Goal: Task Accomplishment & Management: Complete application form

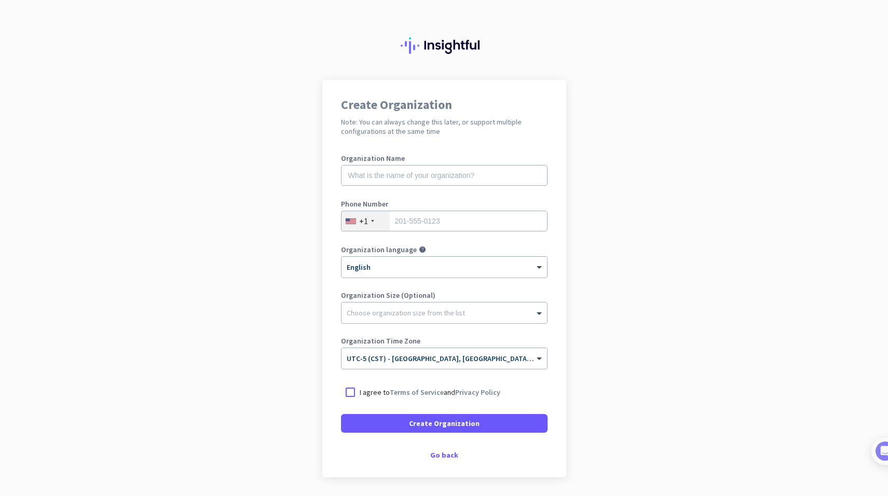
scroll to position [37, 0]
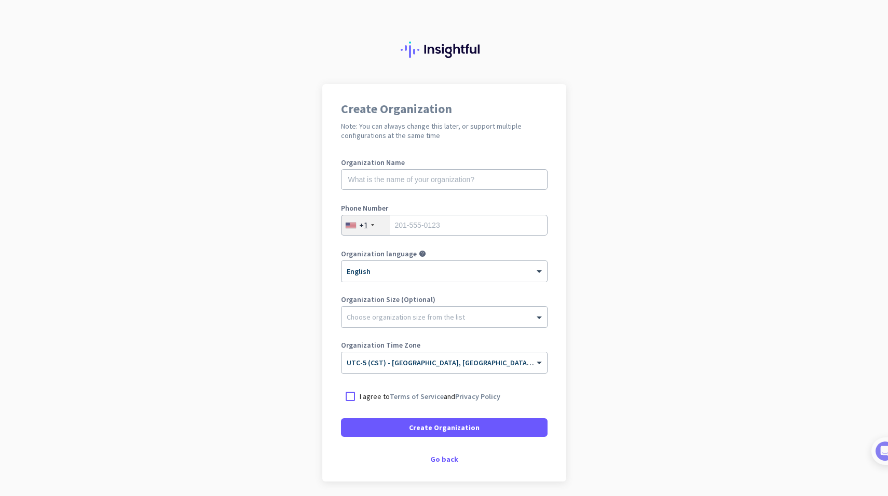
scroll to position [37, 0]
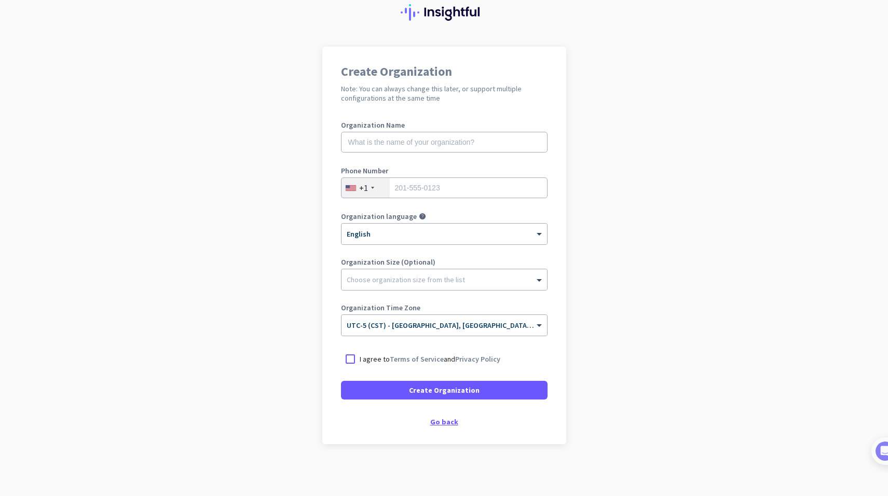
click at [439, 421] on div "Go back" at bounding box center [444, 421] width 207 height 7
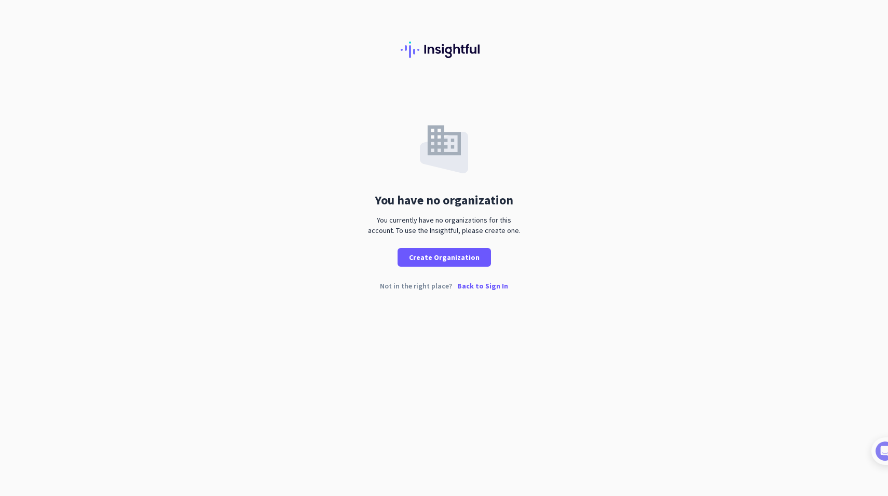
click at [478, 286] on p "Back to Sign In" at bounding box center [482, 285] width 51 height 7
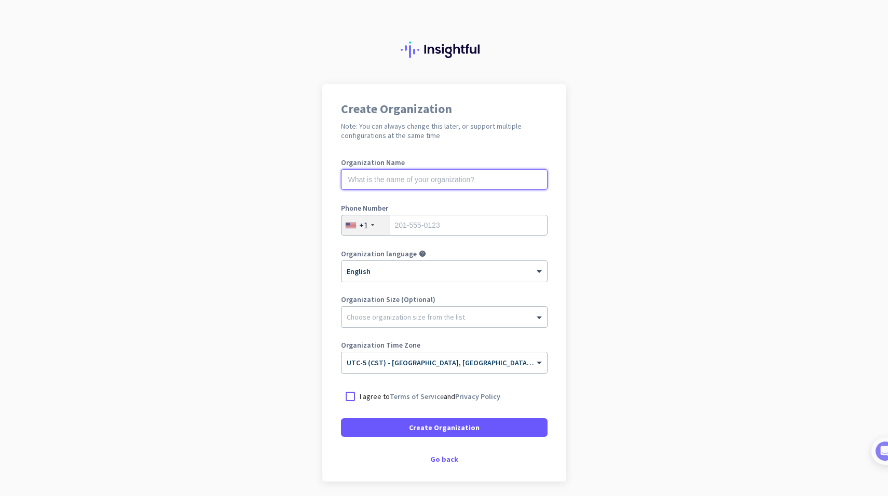
click at [370, 179] on input "text" at bounding box center [444, 179] width 207 height 21
click at [218, 178] on app-onboarding-organization "Create Organization Note: You can always change this later, or support multiple…" at bounding box center [444, 309] width 888 height 450
click at [373, 181] on input "text" at bounding box center [444, 179] width 207 height 21
click at [289, 200] on app-onboarding-organization "Create Organization Note: You can always change this later, or support multiple…" at bounding box center [444, 309] width 888 height 450
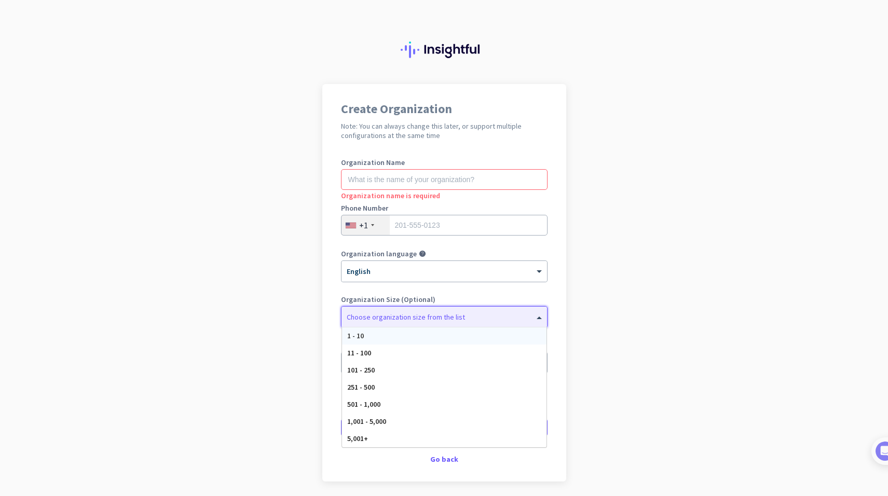
click at [534, 315] on span at bounding box center [540, 317] width 13 height 10
click at [534, 314] on span at bounding box center [540, 317] width 13 height 10
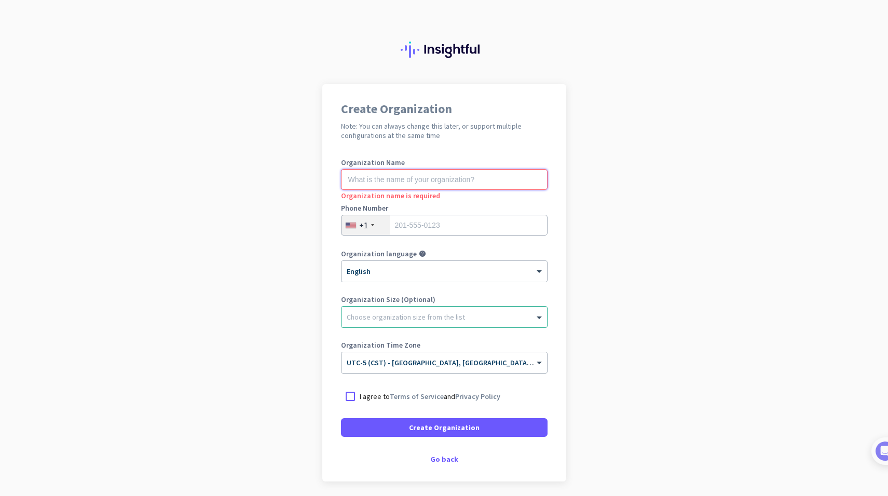
click at [376, 180] on input "text" at bounding box center [444, 179] width 207 height 21
click at [362, 178] on input "text" at bounding box center [444, 179] width 207 height 21
type input "Bradley Leslie"
drag, startPoint x: 409, startPoint y: 229, endPoint x: 395, endPoint y: 228, distance: 14.6
click at [409, 229] on input "tel" at bounding box center [444, 225] width 207 height 21
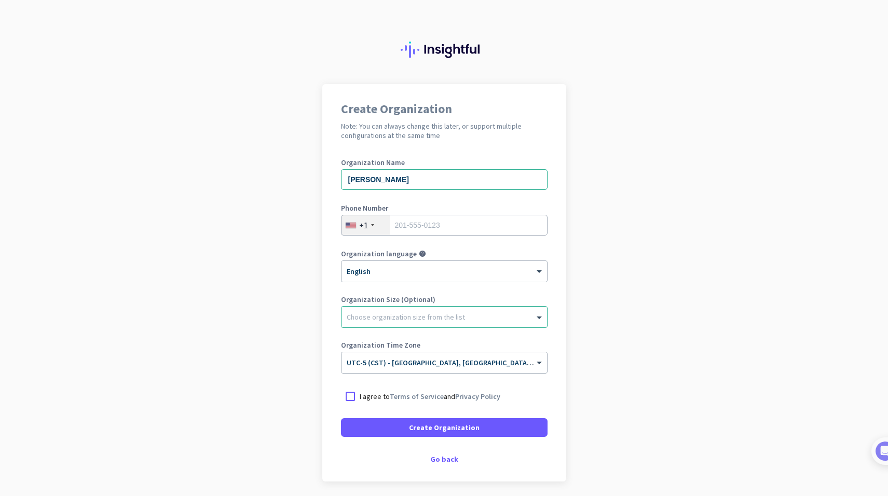
click at [295, 229] on app-onboarding-organization "Create Organization Note: You can always change this later, or support multiple…" at bounding box center [444, 309] width 888 height 450
click at [361, 179] on input "text" at bounding box center [444, 179] width 207 height 21
click at [289, 190] on app-onboarding-organization "Create Organization Note: You can always change this later, or support multiple…" at bounding box center [444, 309] width 888 height 450
click at [407, 181] on input "text" at bounding box center [444, 179] width 207 height 21
click at [425, 231] on input "tel" at bounding box center [444, 225] width 207 height 21
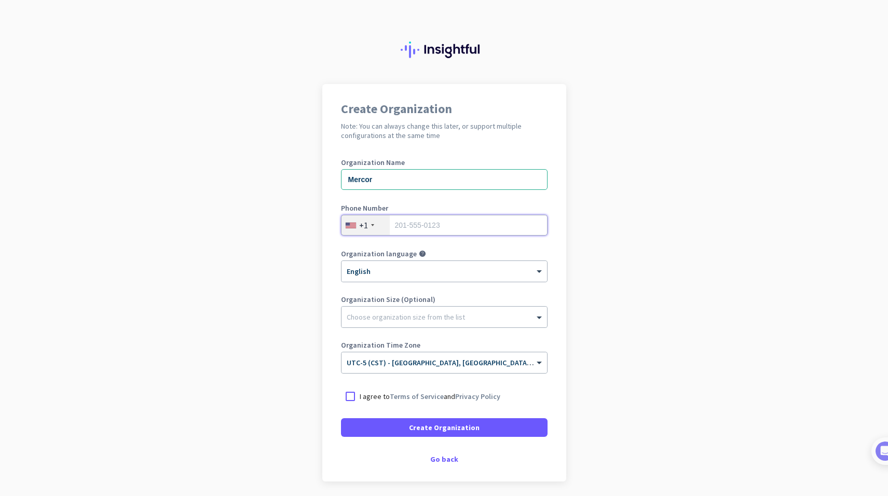
click at [421, 227] on input "tel" at bounding box center [444, 225] width 207 height 21
drag, startPoint x: 374, startPoint y: 182, endPoint x: 247, endPoint y: 160, distance: 128.6
click at [247, 160] on app-onboarding-organization "Create Organization Note: You can always change this later, or support multiple…" at bounding box center [444, 309] width 888 height 450
type input "Bradley Leslie"
click at [431, 222] on input "tel" at bounding box center [444, 225] width 207 height 21
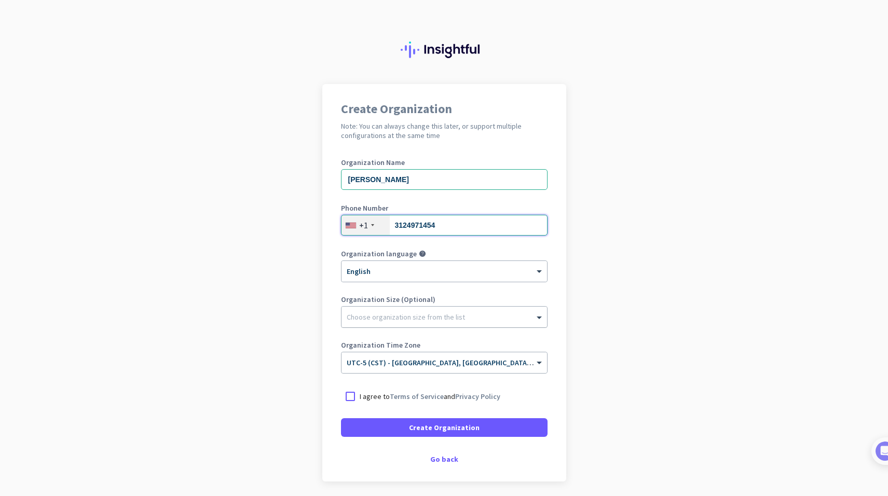
type input "3124971454"
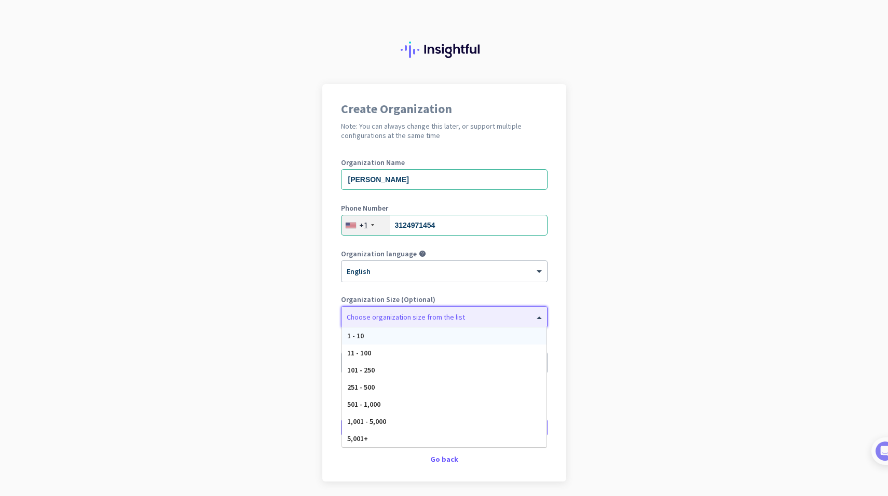
click at [360, 319] on div at bounding box center [445, 314] width 206 height 10
click at [349, 334] on span "1 - 10" at bounding box center [355, 335] width 17 height 9
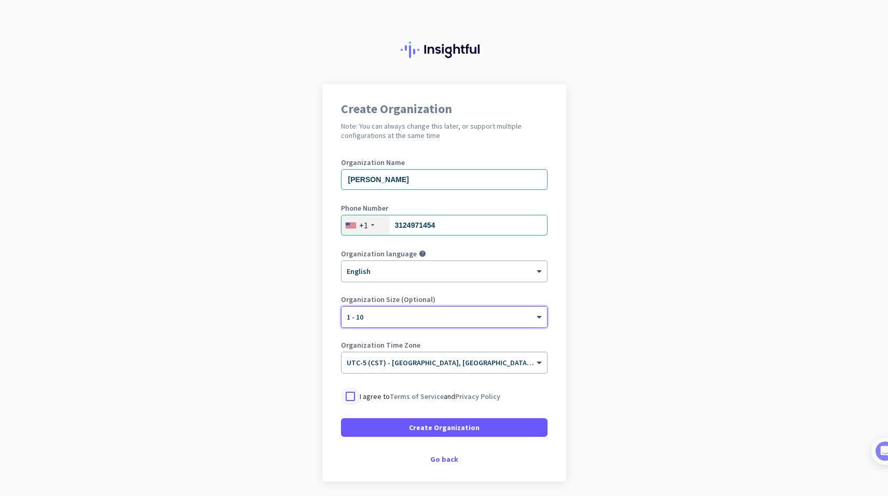
drag, startPoint x: 344, startPoint y: 400, endPoint x: 352, endPoint y: 403, distance: 7.7
click at [344, 400] on div at bounding box center [350, 396] width 19 height 19
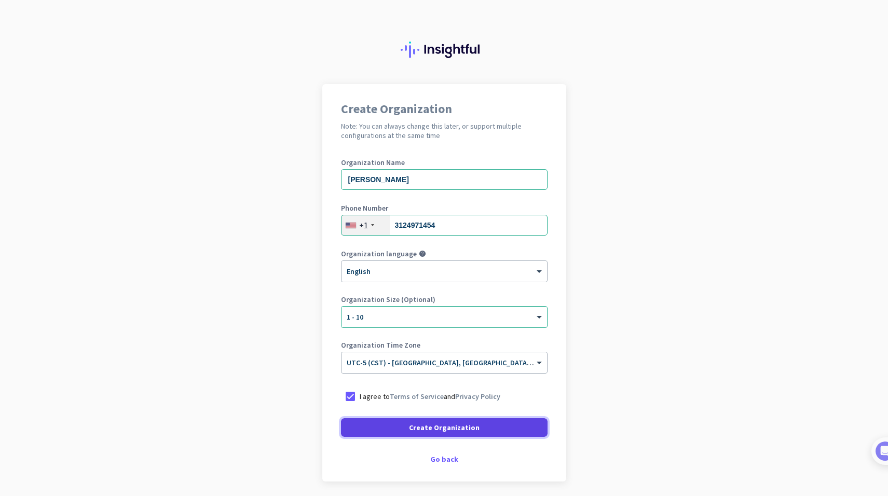
click at [413, 428] on span "Create Organization" at bounding box center [444, 428] width 71 height 10
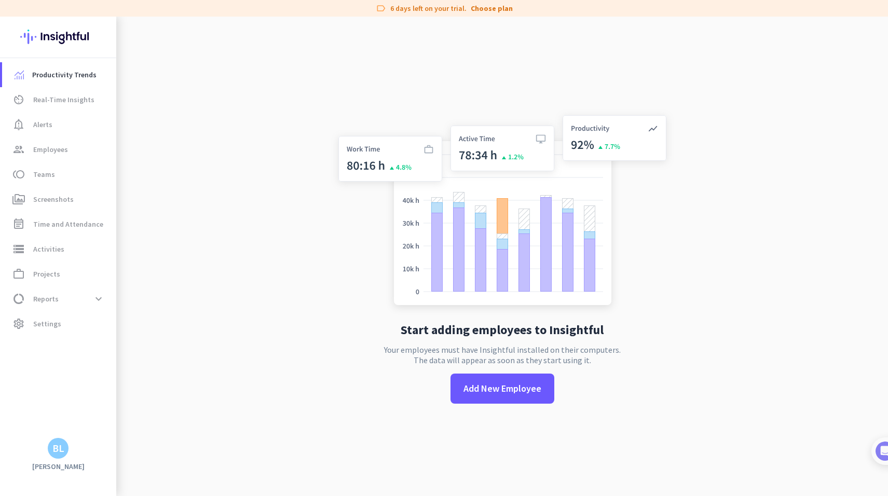
click at [53, 38] on img at bounding box center [58, 37] width 76 height 40
click at [50, 105] on span "Real-Time Insights" at bounding box center [63, 99] width 61 height 12
